Goal: Navigation & Orientation: Find specific page/section

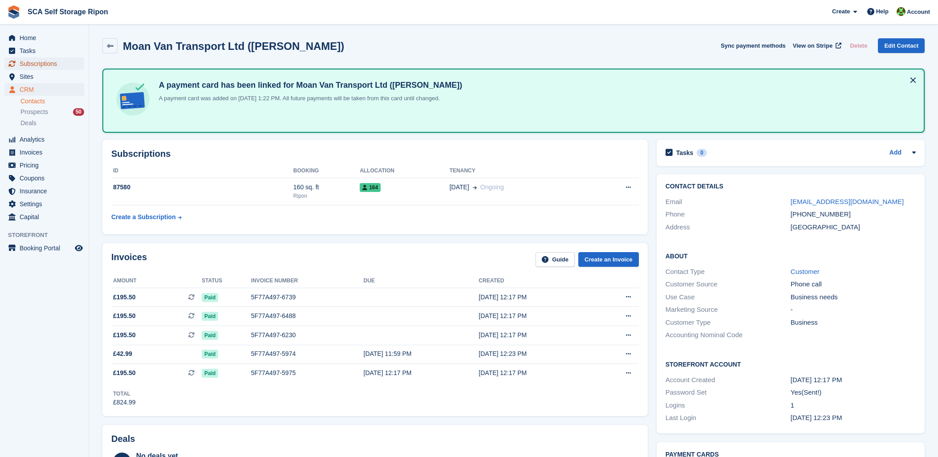
scroll to position [99, 0]
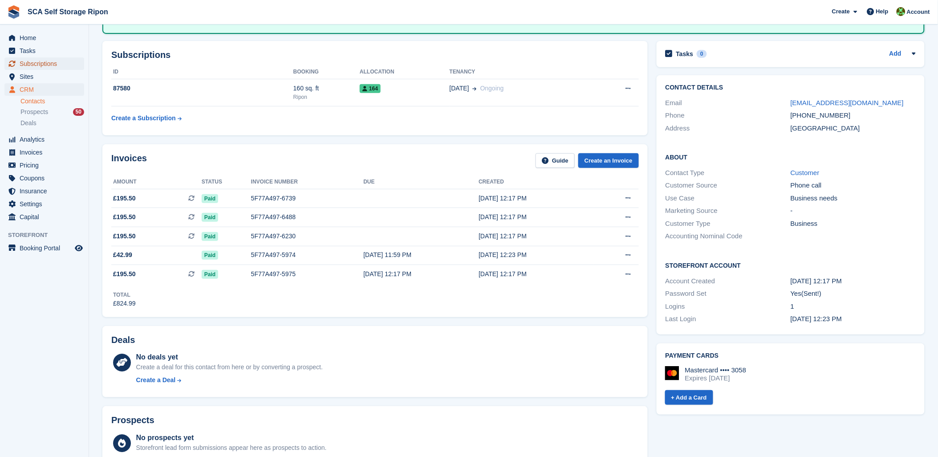
drag, startPoint x: 0, startPoint y: 0, endPoint x: 62, endPoint y: 61, distance: 87.5
click at [62, 61] on span "Subscriptions" at bounding box center [46, 63] width 53 height 12
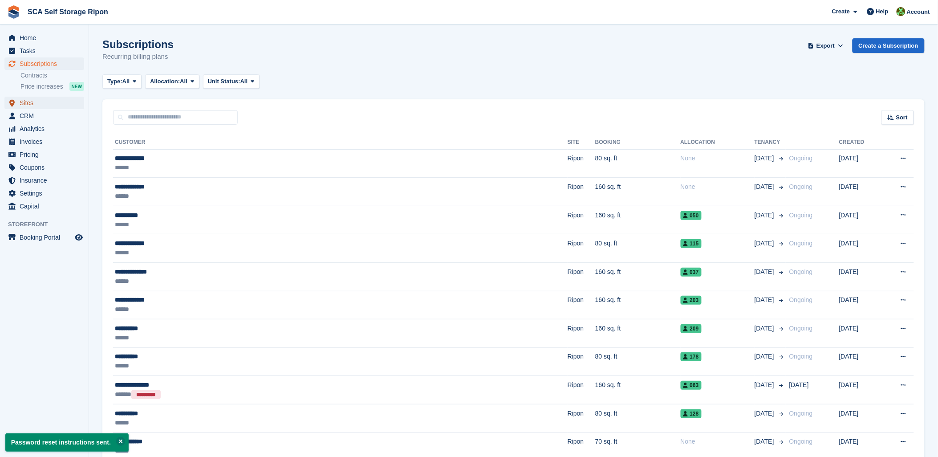
click at [27, 105] on span "Sites" at bounding box center [46, 103] width 53 height 12
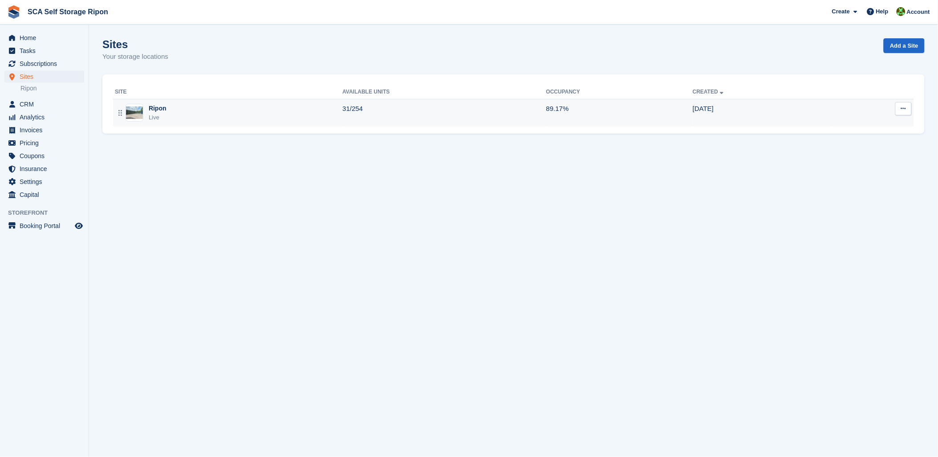
click at [191, 110] on div "Ripon Live" at bounding box center [229, 113] width 228 height 18
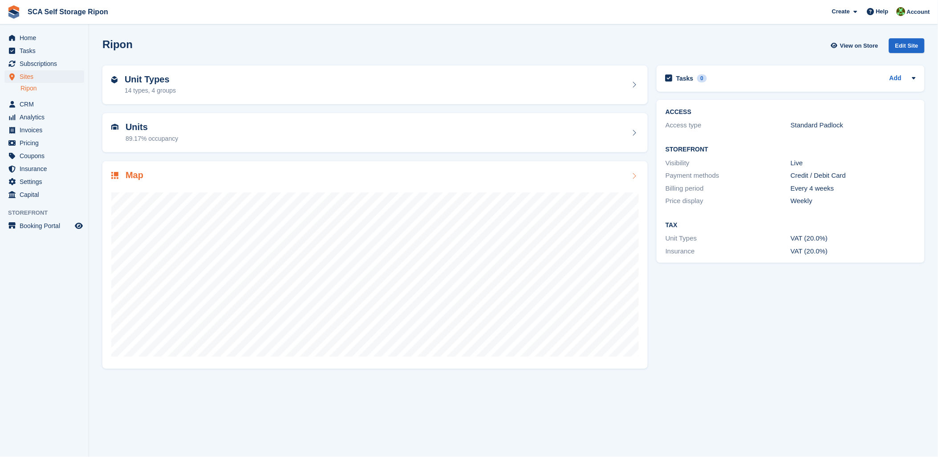
click at [228, 191] on div at bounding box center [375, 271] width 528 height 178
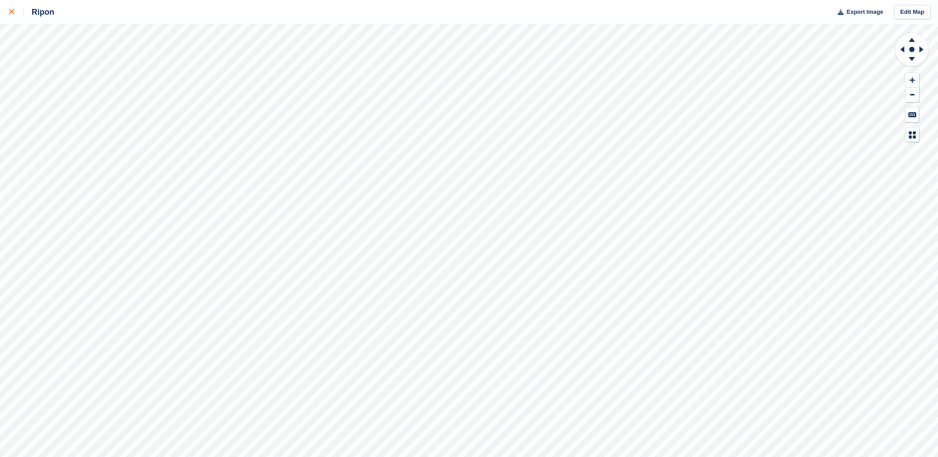
click at [7, 9] on link at bounding box center [12, 12] width 24 height 24
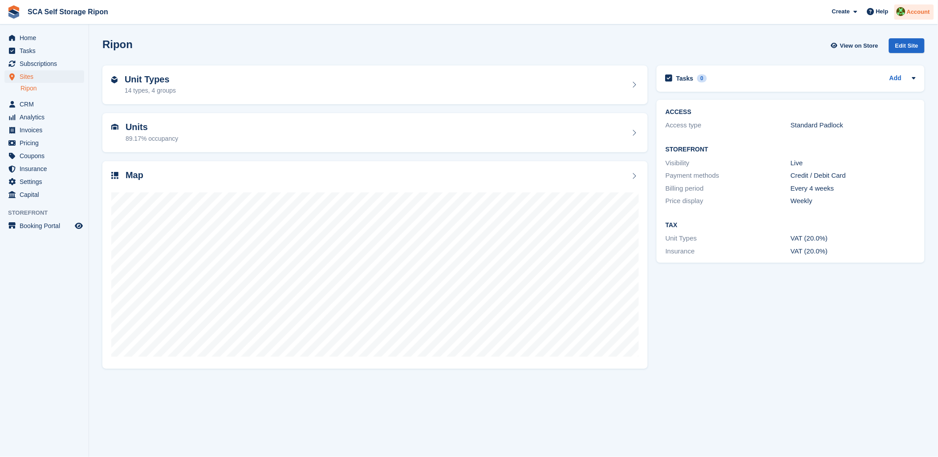
click at [906, 16] on div at bounding box center [901, 13] width 9 height 12
click at [856, 86] on div "Logout" at bounding box center [848, 88] width 21 height 9
